Goal: Task Accomplishment & Management: Manage account settings

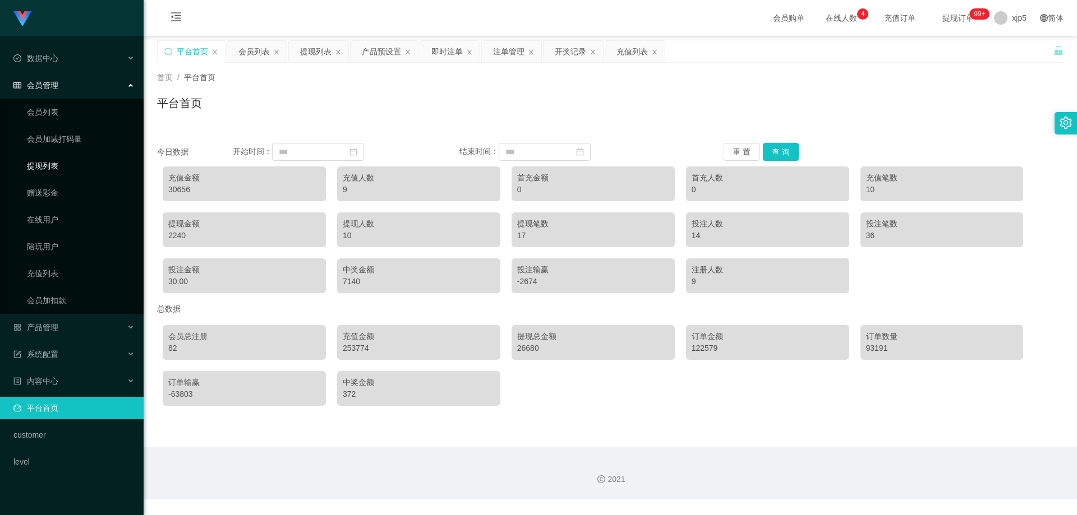
click at [60, 165] on link "提现列表" at bounding box center [81, 166] width 108 height 22
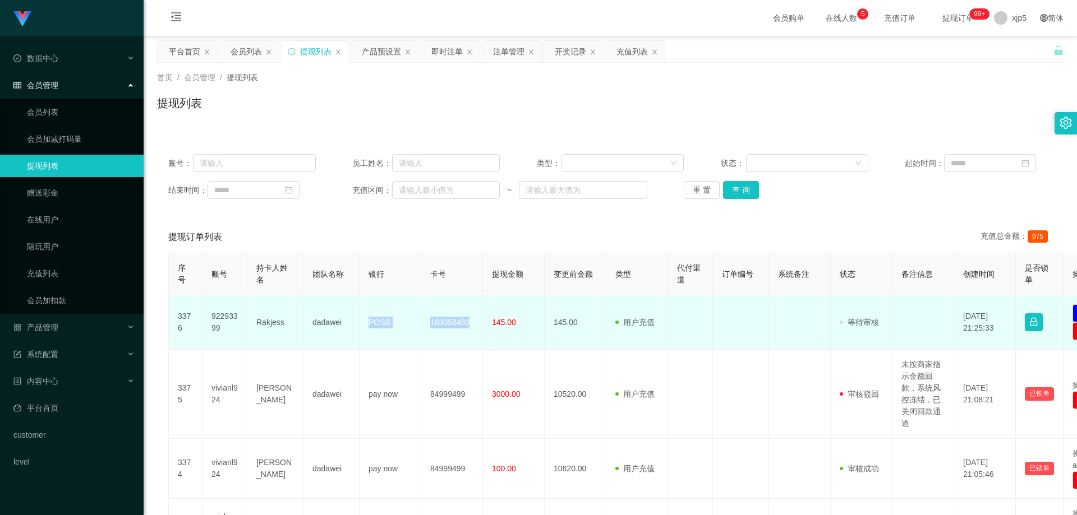
drag, startPoint x: 475, startPoint y: 326, endPoint x: 365, endPoint y: 329, distance: 110.0
click at [365, 329] on tr "3376 92293399 Rakjess dadawei POSB 183058460 145.00 145.00 用户充值 人工扣款 审核驳回 审核成功 …" at bounding box center [653, 323] width 969 height 54
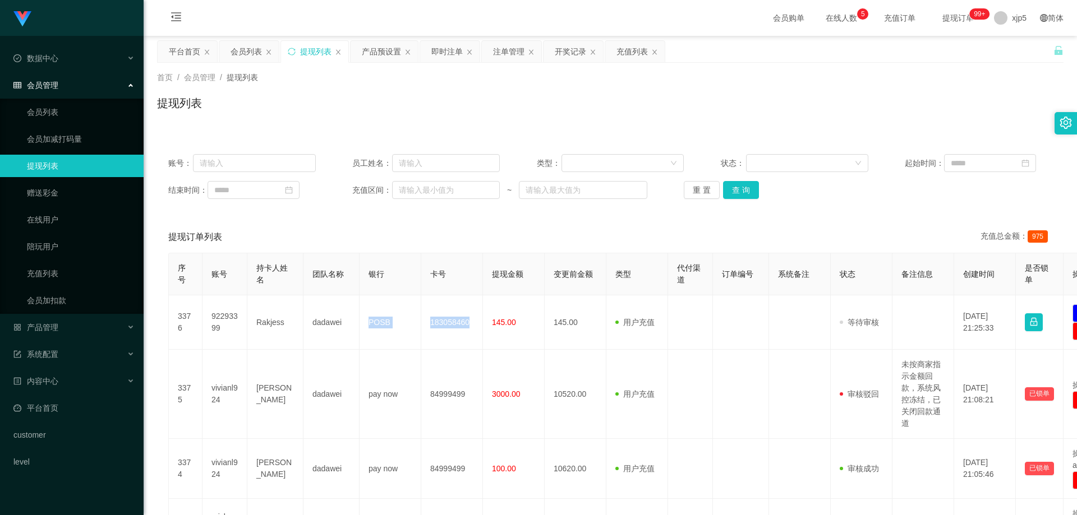
copy tr "POSB 183058460"
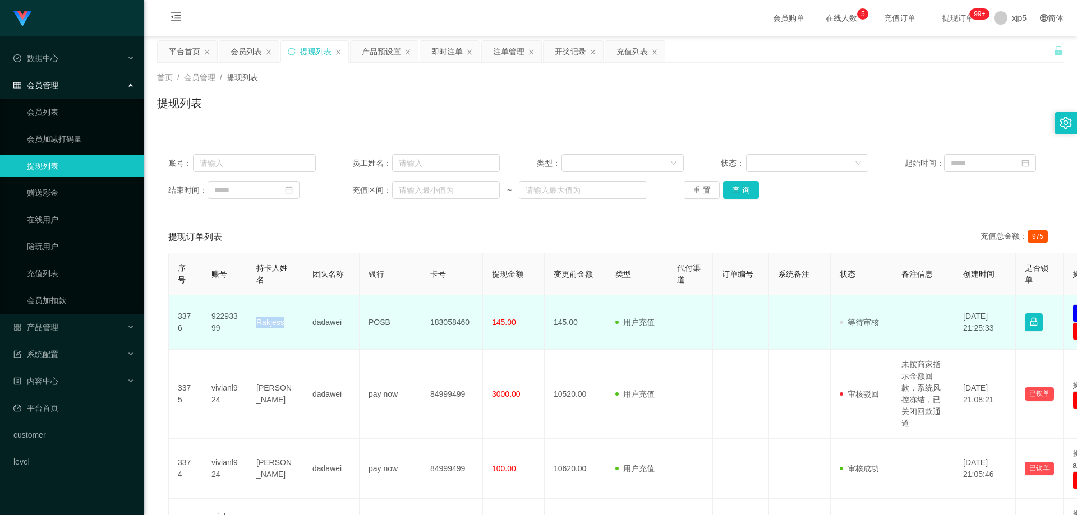
drag, startPoint x: 280, startPoint y: 332, endPoint x: 255, endPoint y: 332, distance: 25.2
click at [255, 332] on td "Rakjess" at bounding box center [275, 323] width 56 height 54
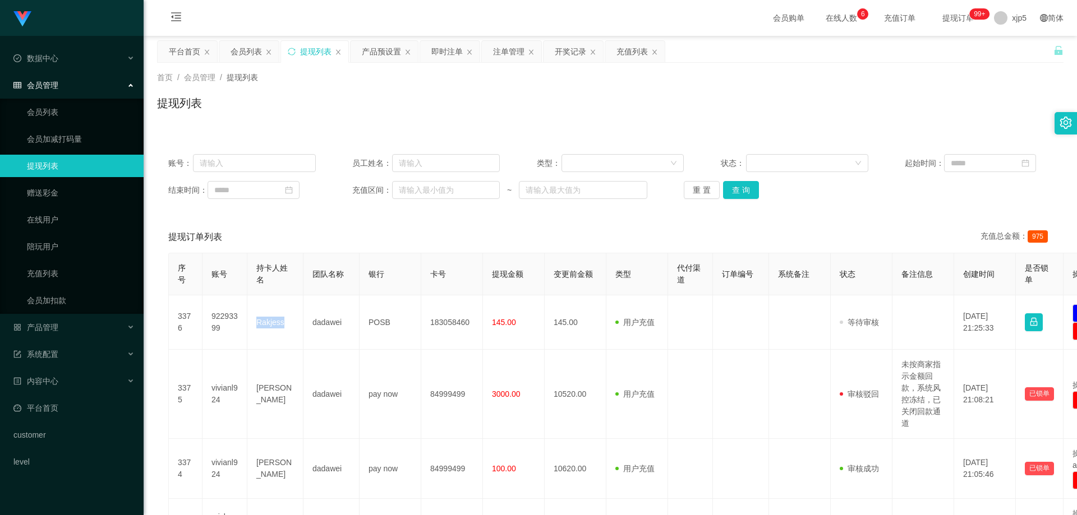
copy td "Rakjess"
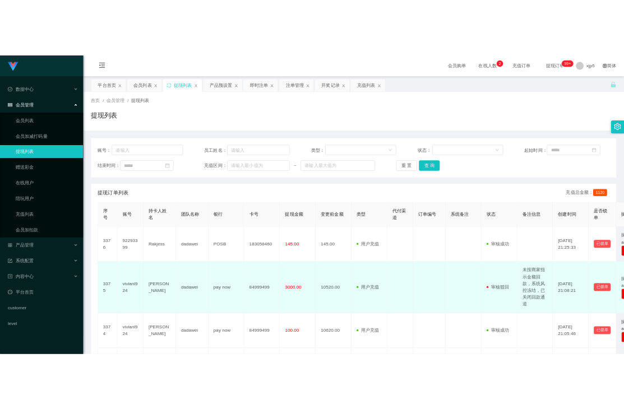
scroll to position [168, 0]
